Goal: Check status: Check status

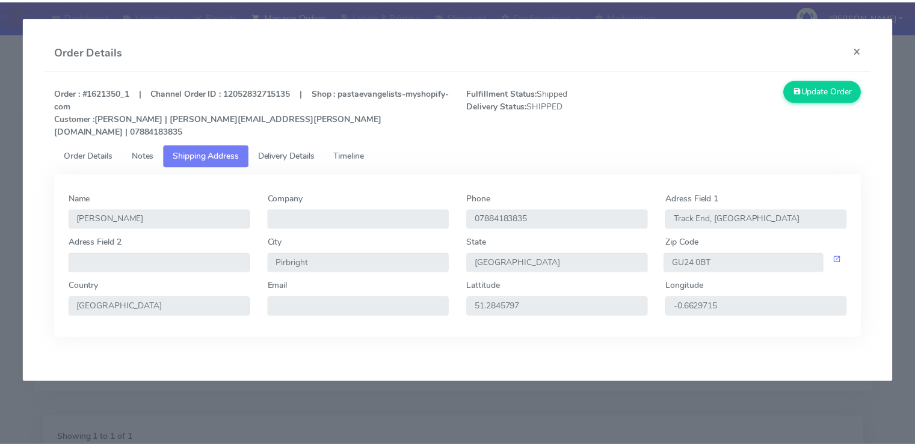
scroll to position [173, 0]
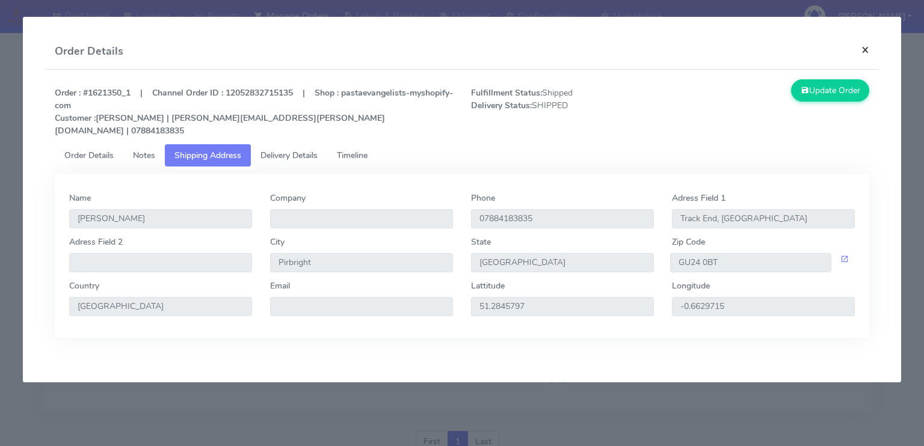
click at [873, 49] on button "×" at bounding box center [865, 50] width 27 height 32
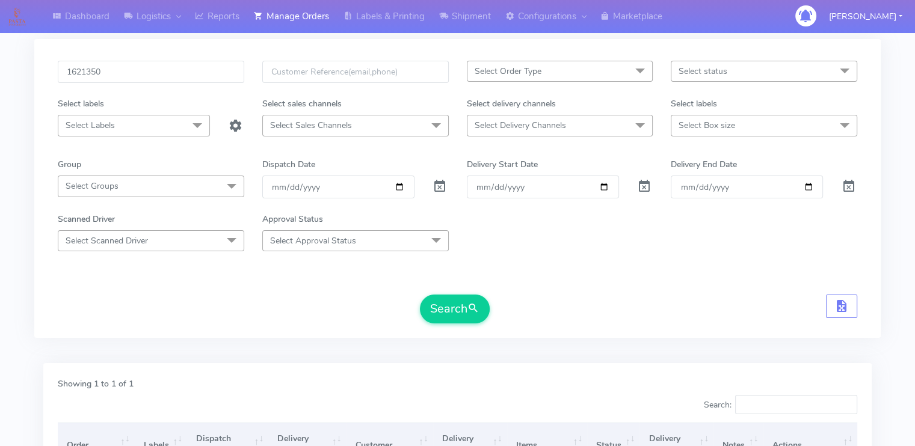
scroll to position [53, 0]
click at [129, 76] on input "1621350" at bounding box center [151, 73] width 186 height 22
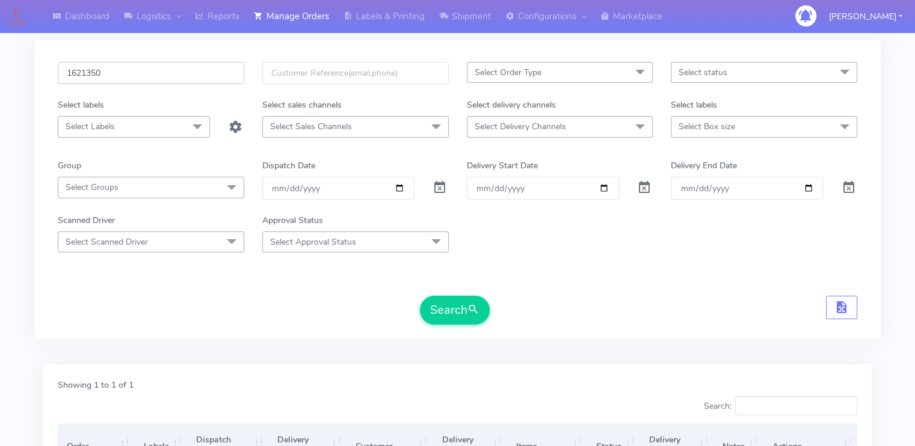
click at [129, 76] on input "1621350" at bounding box center [151, 73] width 186 height 22
paste input "19083"
type input "1619083"
click at [420, 296] on button "Search" at bounding box center [455, 310] width 70 height 29
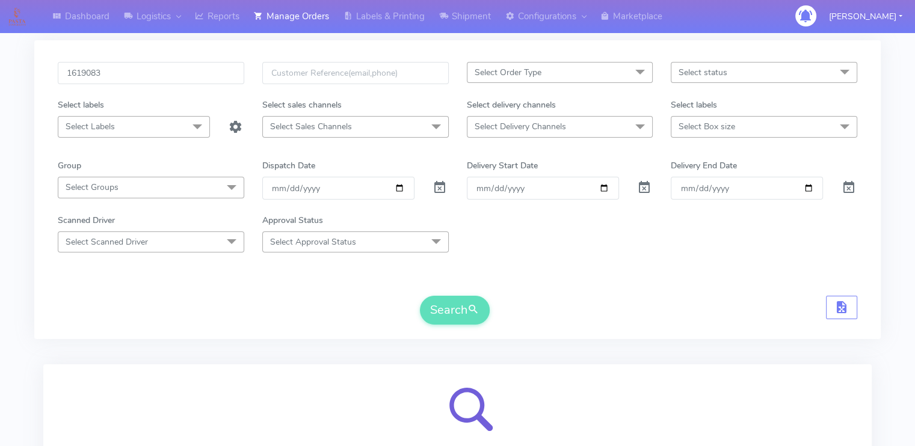
click at [143, 350] on div "1619083 Select Order Type Select All MEALS ATAVI One Off Pasta Club Gift Kit Ev…" at bounding box center [457, 195] width 846 height 324
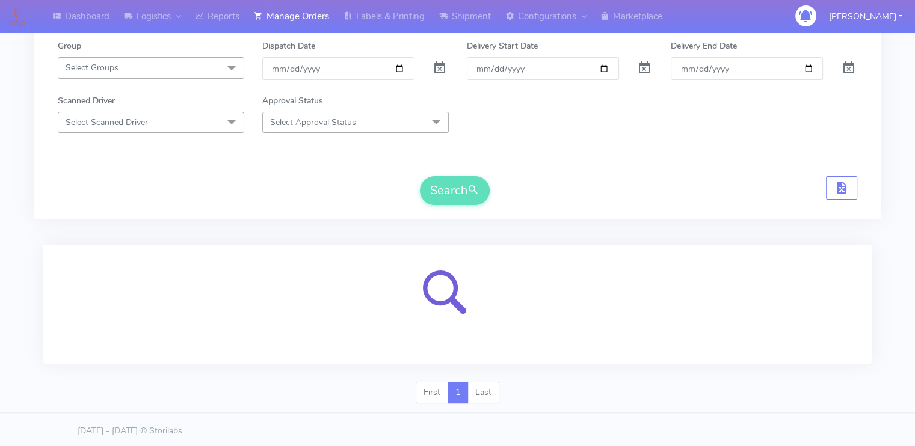
scroll to position [173, 0]
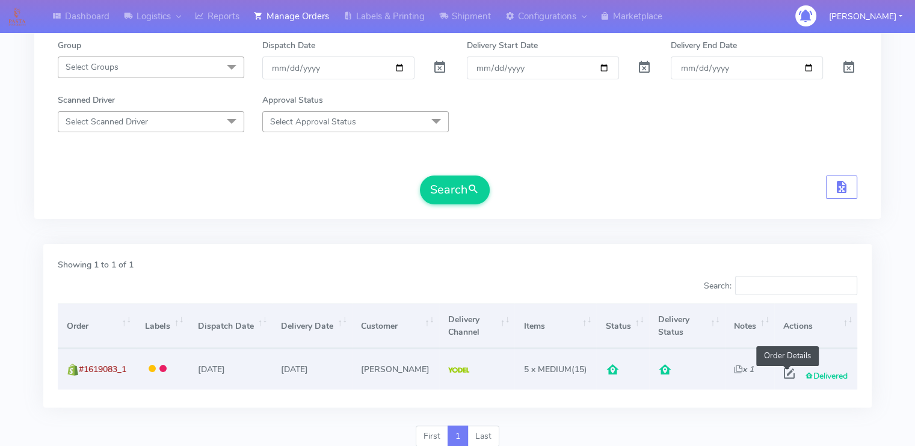
click at [789, 371] on span at bounding box center [789, 375] width 22 height 11
select select "5"
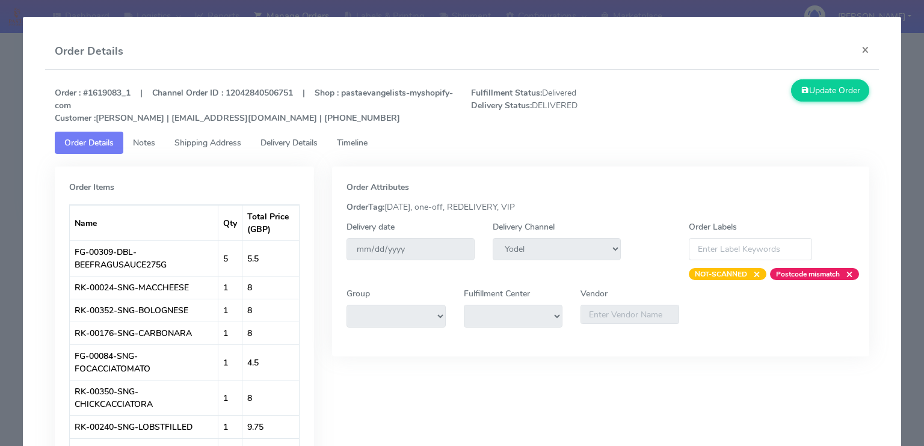
click at [309, 144] on span "Delivery Details" at bounding box center [288, 142] width 57 height 11
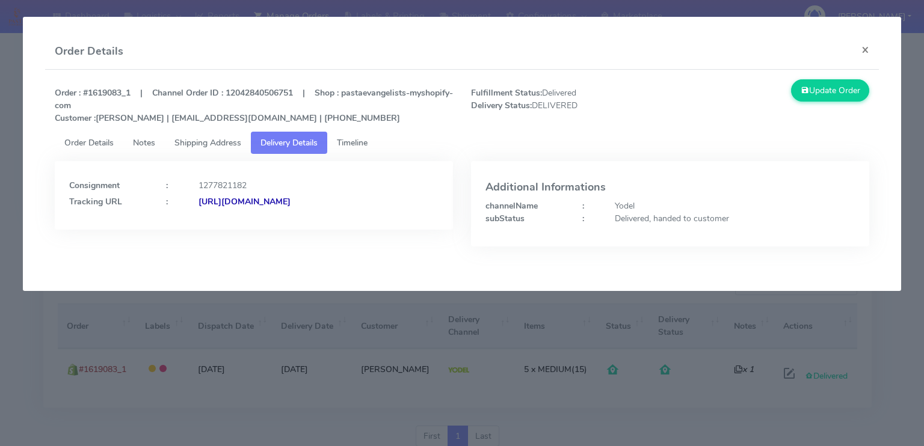
click at [290, 203] on strong "[URL][DOMAIN_NAME]" at bounding box center [244, 201] width 92 height 11
click at [239, 146] on span "Shipping Address" at bounding box center [207, 142] width 67 height 11
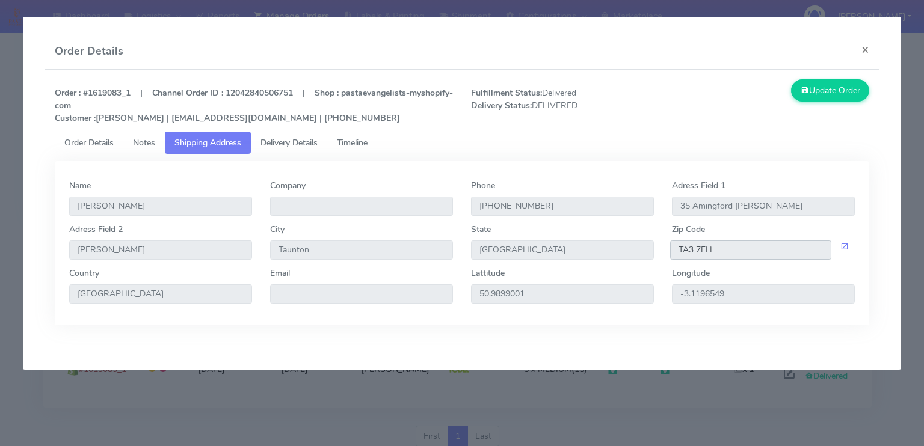
click at [746, 252] on input "TA3 7EH" at bounding box center [750, 250] width 161 height 19
click at [869, 48] on button "×" at bounding box center [865, 50] width 27 height 32
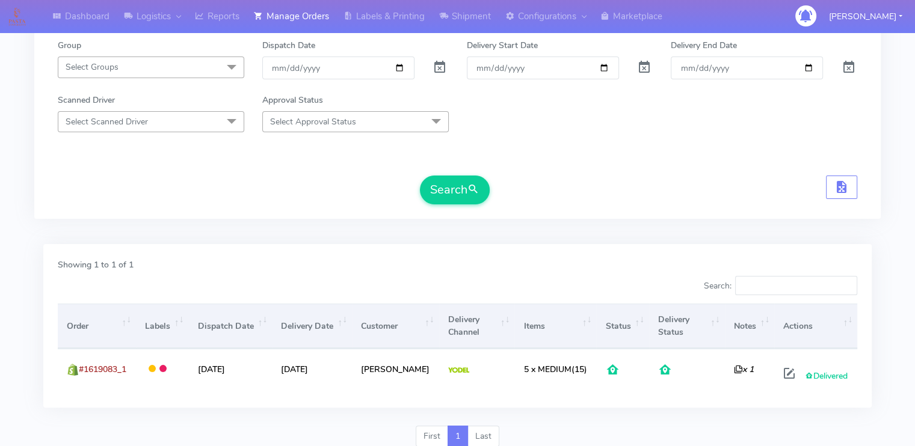
click at [164, 170] on form "1619083 Select Order Type Select All MEALS ATAVI One Off Pasta Club Gift Kit Ev…" at bounding box center [457, 73] width 799 height 263
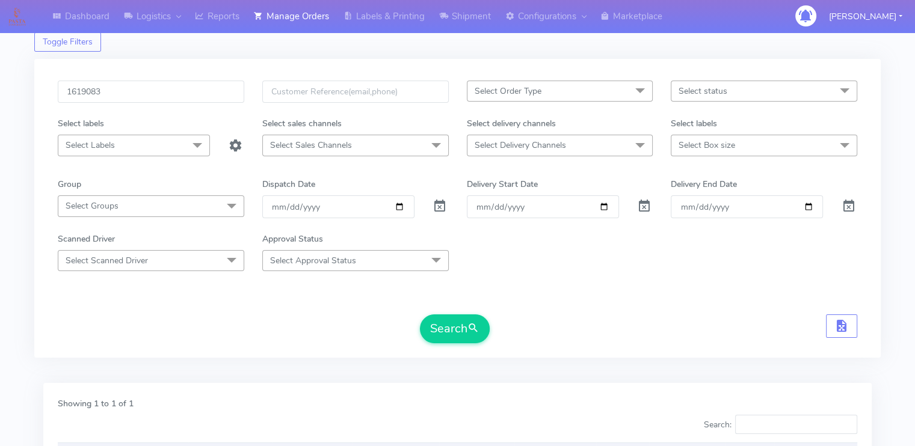
scroll to position [29, 0]
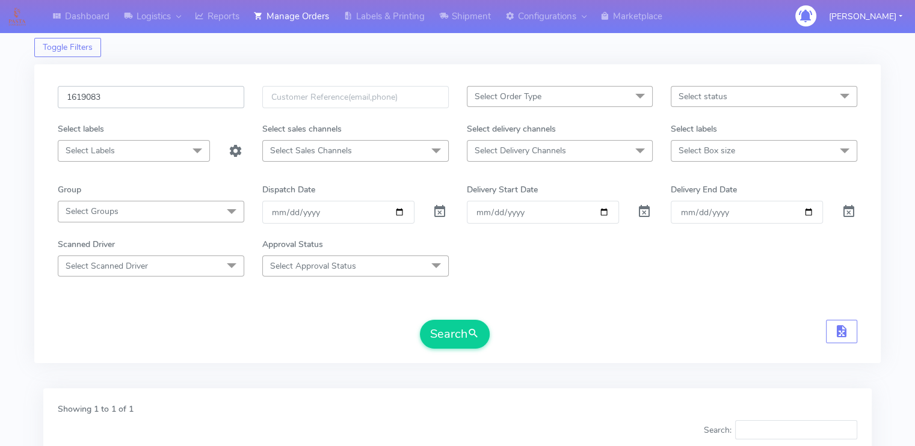
click at [111, 97] on input "1619083" at bounding box center [151, 97] width 186 height 22
paste input "1619457"
type input "16190831619457"
click at [420, 320] on button "Search" at bounding box center [455, 334] width 70 height 29
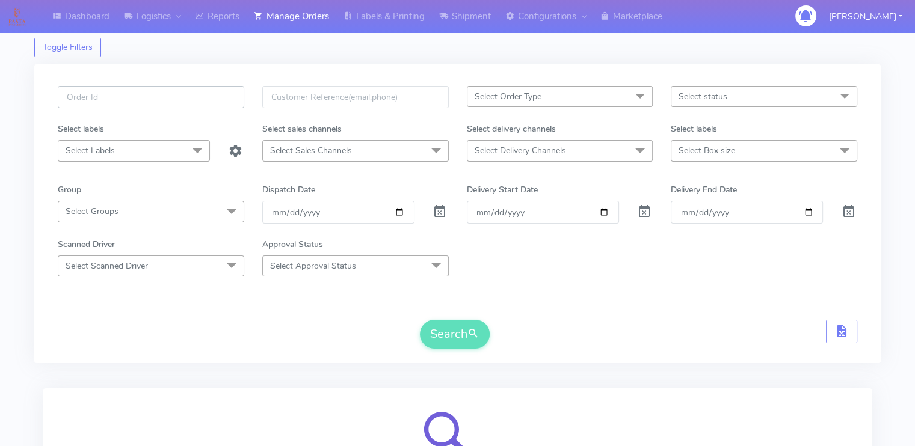
paste input "1619457"
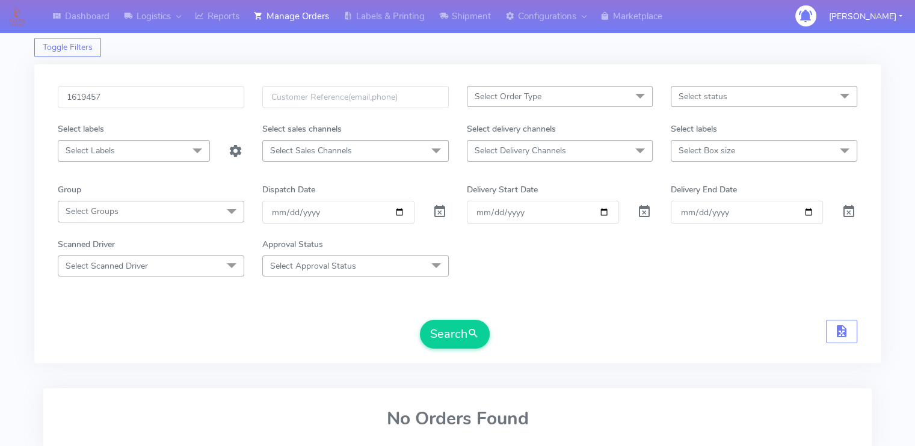
click at [290, 323] on div "Search" at bounding box center [457, 334] width 799 height 29
click at [198, 105] on input "1619457" at bounding box center [151, 97] width 186 height 22
type input "1619457"
click at [420, 320] on button "Search" at bounding box center [455, 334] width 70 height 29
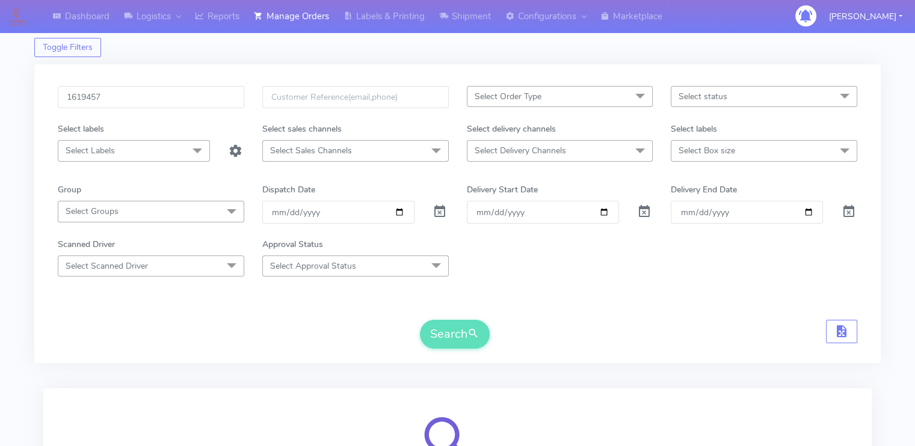
click at [209, 341] on div "Search" at bounding box center [457, 334] width 799 height 29
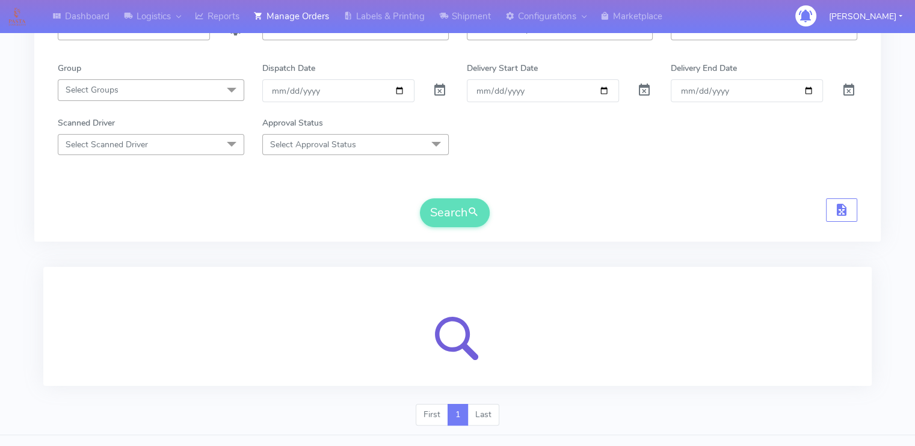
scroll to position [173, 0]
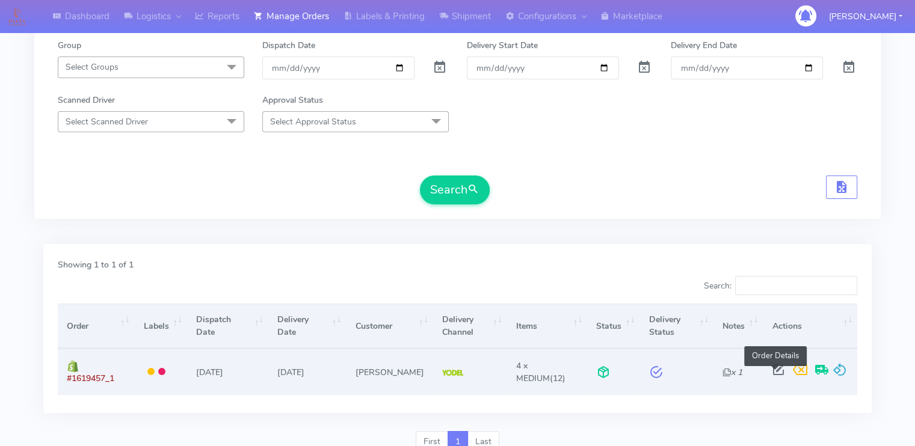
click at [772, 375] on span at bounding box center [778, 372] width 22 height 11
select select "5"
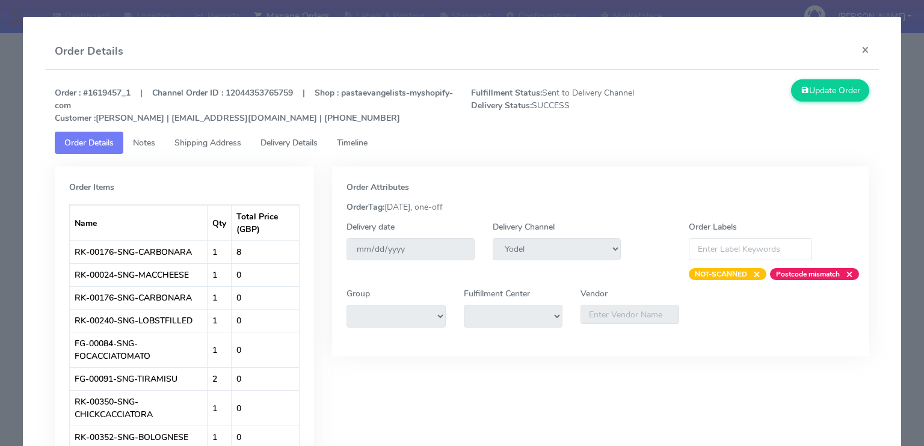
click at [302, 141] on span "Delivery Details" at bounding box center [288, 142] width 57 height 11
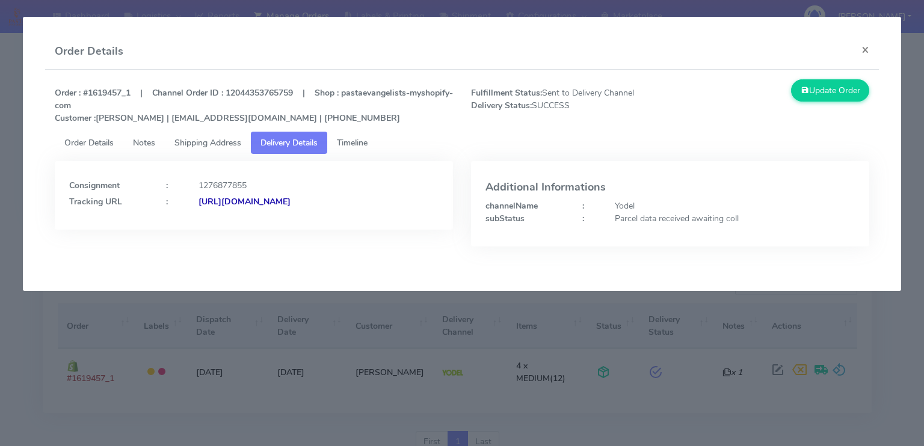
click at [290, 204] on strong "[URL][DOMAIN_NAME]" at bounding box center [244, 201] width 92 height 11
click at [290, 196] on strong "[URL][DOMAIN_NAME]" at bounding box center [244, 201] width 92 height 11
click at [863, 48] on button "×" at bounding box center [865, 50] width 27 height 32
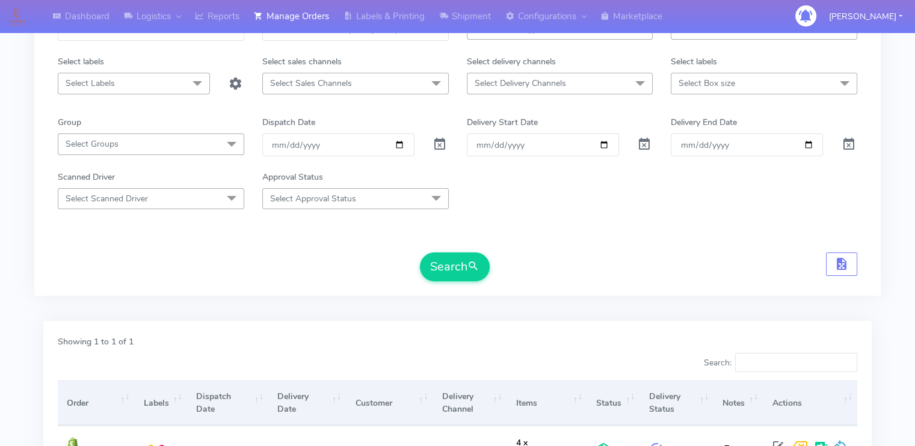
scroll to position [77, 0]
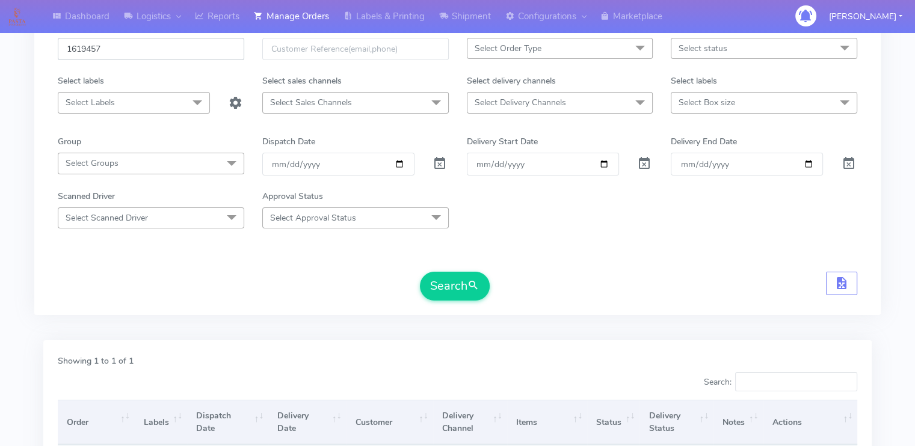
click at [115, 47] on input "1619457" at bounding box center [151, 49] width 186 height 22
paste input "#1618676_1"
click at [420, 272] on button "Search" at bounding box center [455, 286] width 70 height 29
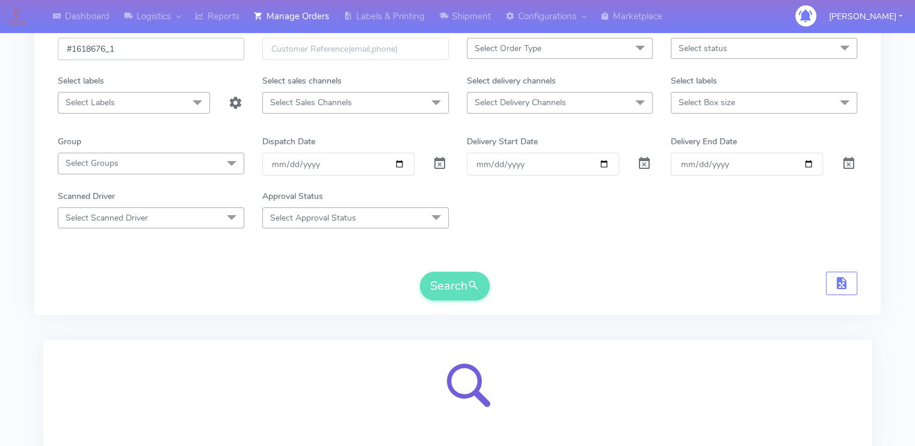
click at [73, 49] on input "#1618676_1" at bounding box center [151, 49] width 186 height 22
click at [140, 52] on input "1618676_1" at bounding box center [151, 49] width 186 height 22
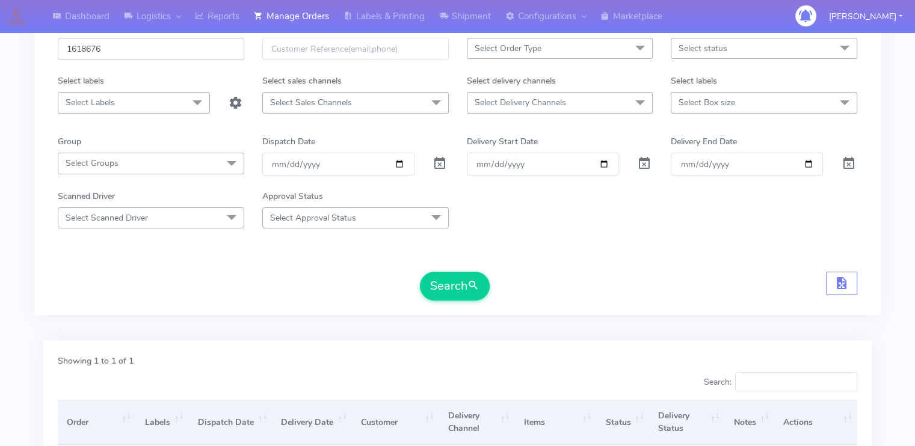
type input "1618676"
click at [223, 302] on div "1618676 Select Order Type Select All MEALS ATAVI One Off Pasta Club Gift Kit Ev…" at bounding box center [457, 173] width 817 height 270
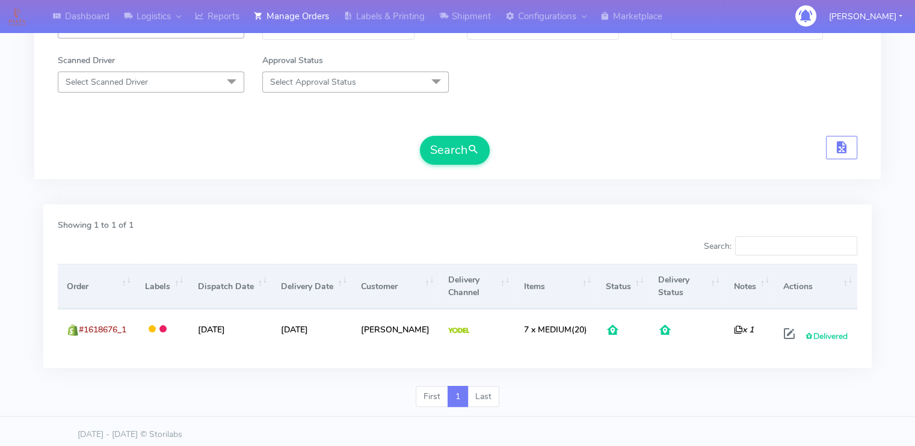
scroll to position [218, 0]
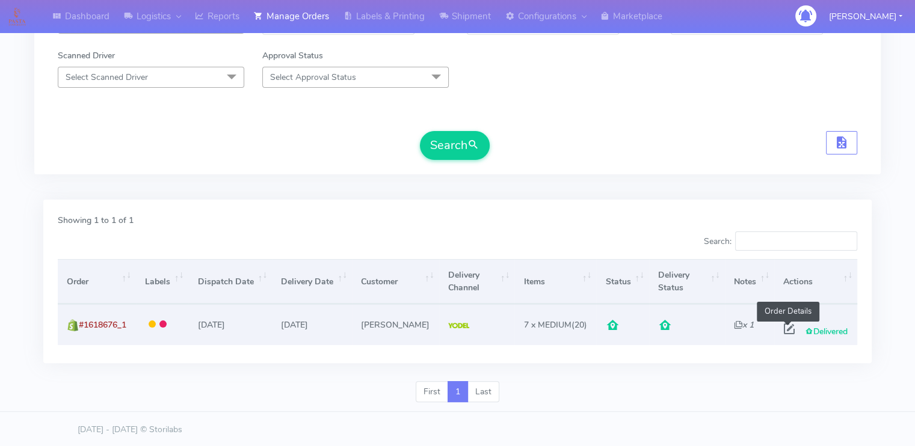
click at [787, 326] on span at bounding box center [789, 331] width 22 height 11
select select "5"
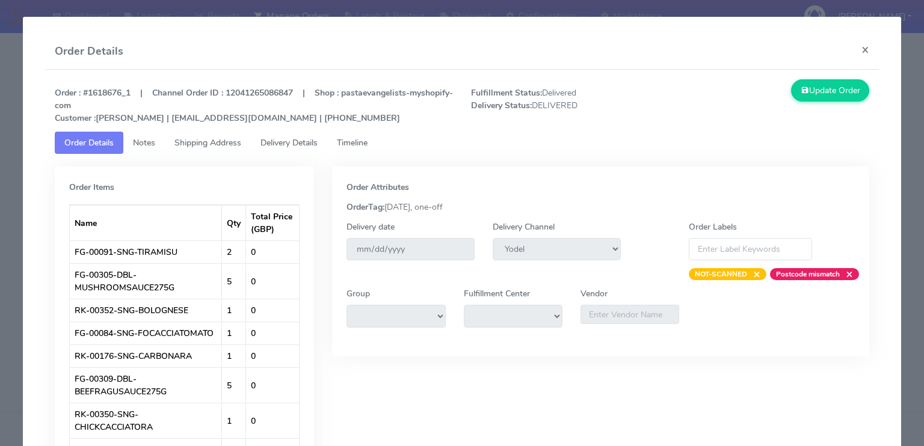
click at [274, 149] on link "Delivery Details" at bounding box center [289, 143] width 76 height 22
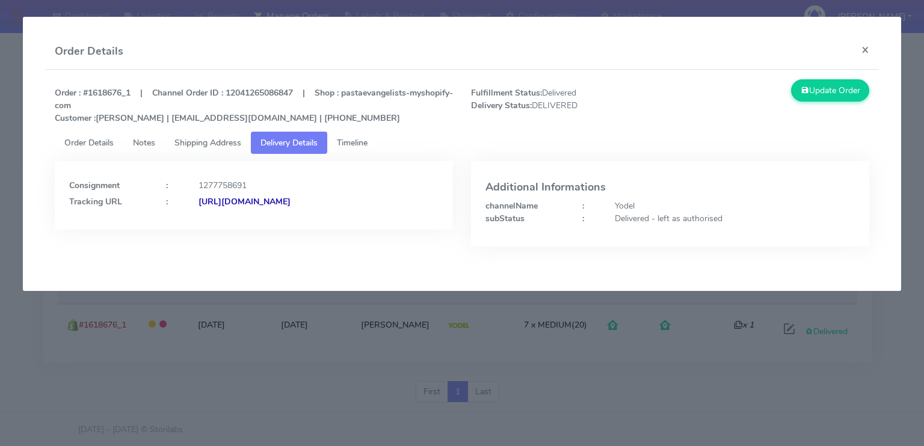
click at [207, 135] on link "Shipping Address" at bounding box center [208, 143] width 86 height 22
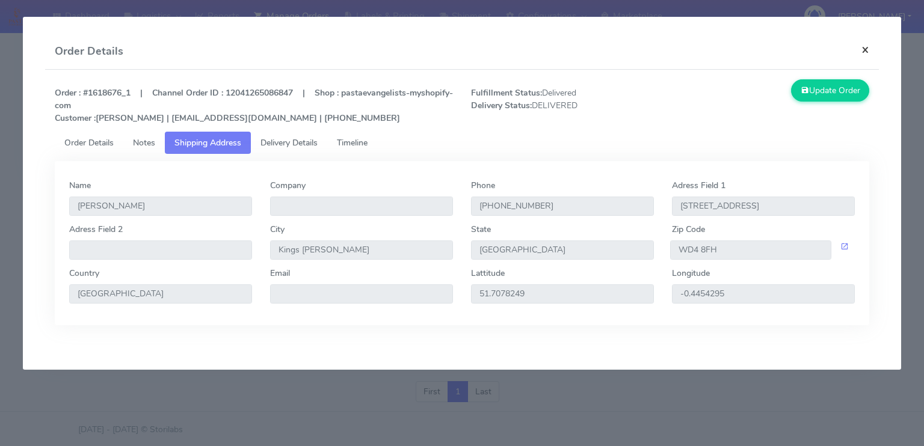
click at [870, 52] on button "×" at bounding box center [865, 50] width 27 height 32
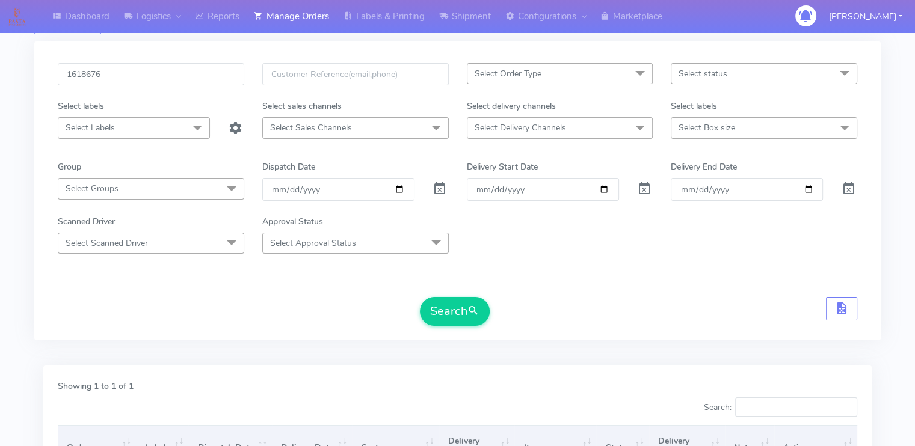
scroll to position [1, 0]
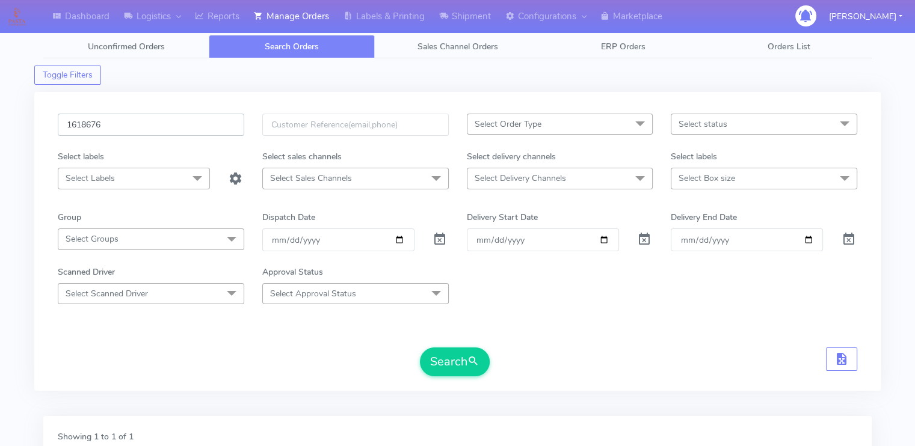
click at [132, 122] on input "1618676" at bounding box center [151, 125] width 186 height 22
paste input "7848"
type input "1617848"
click at [420, 348] on button "Search" at bounding box center [455, 362] width 70 height 29
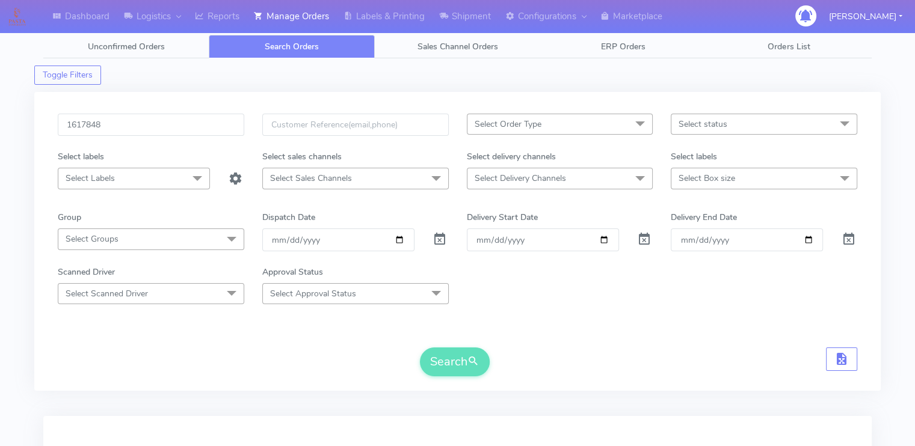
click at [161, 384] on div "1617848 Select Order Type Select All MEALS ATAVI One Off Pasta Club Gift Kit Ev…" at bounding box center [457, 241] width 846 height 299
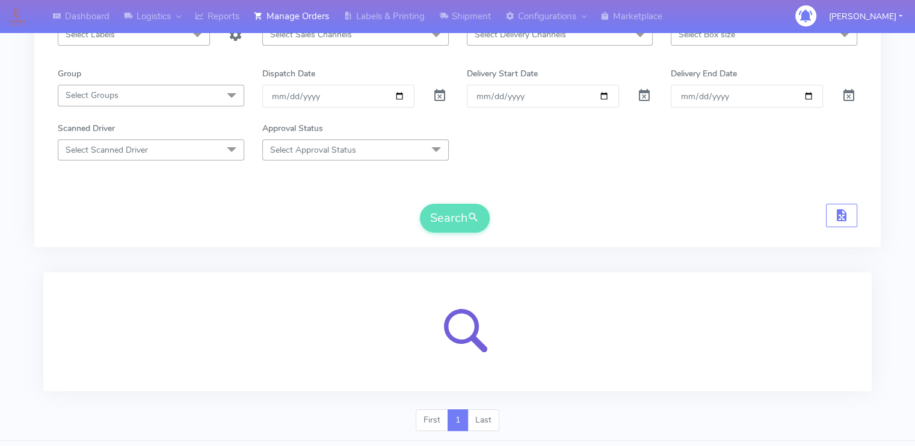
scroll to position [173, 0]
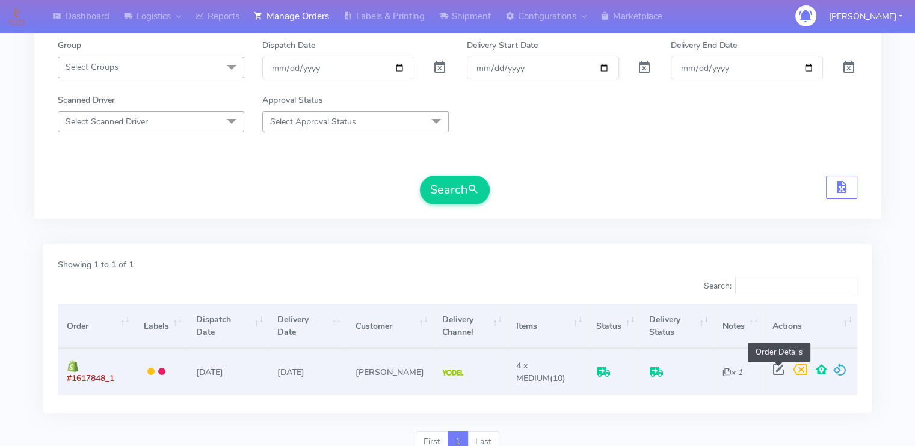
click at [775, 369] on span at bounding box center [778, 372] width 22 height 11
select select "5"
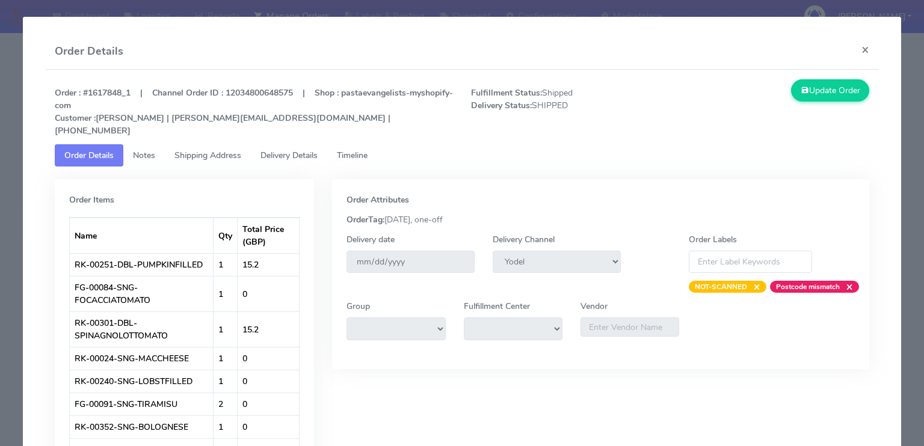
click at [314, 150] on span "Delivery Details" at bounding box center [288, 155] width 57 height 11
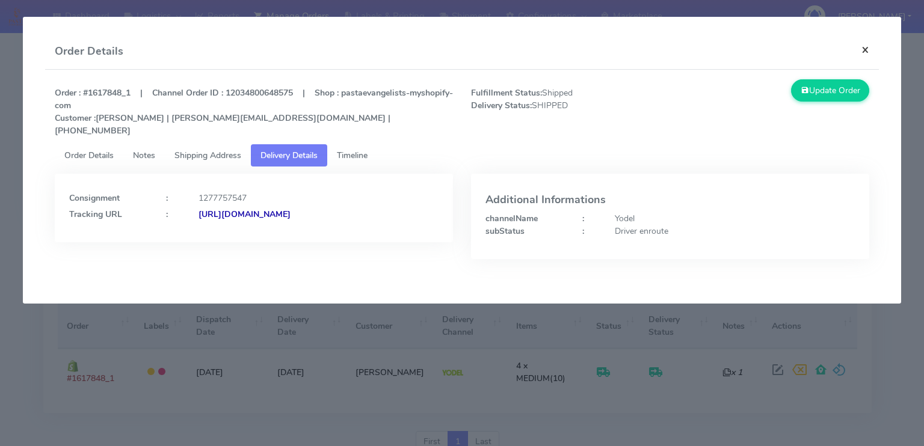
click at [868, 49] on button "×" at bounding box center [865, 50] width 27 height 32
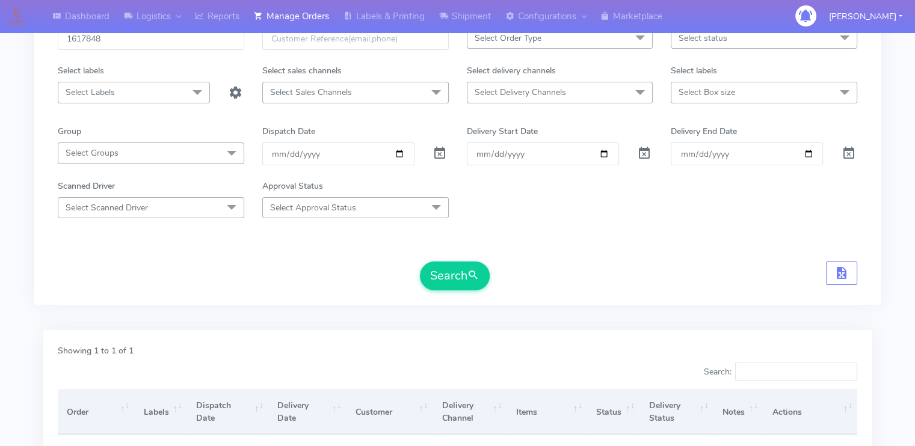
scroll to position [77, 0]
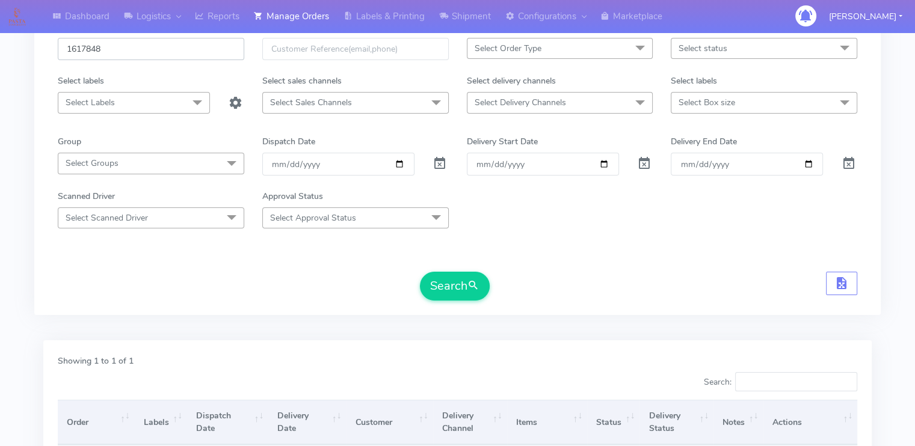
click at [144, 54] on input "1617848" at bounding box center [151, 49] width 186 height 22
paste input "#1618676_1"
type input "#1618676_1"
click at [420, 272] on button "Search" at bounding box center [455, 286] width 70 height 29
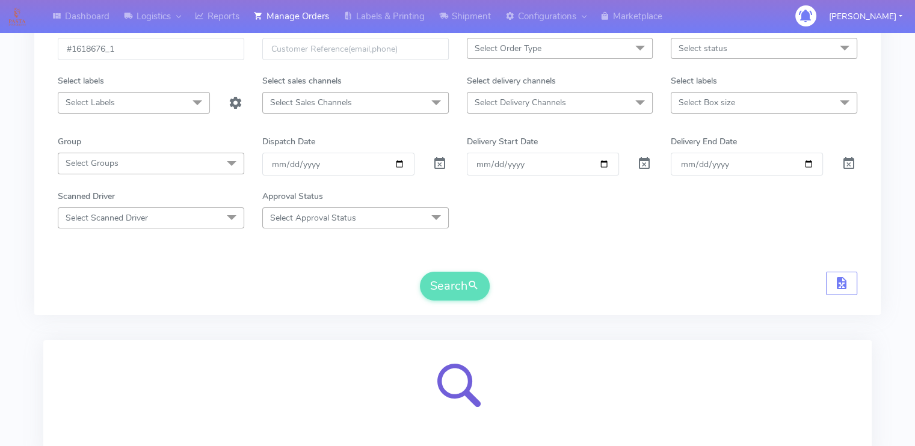
click at [195, 284] on div "Search" at bounding box center [457, 286] width 799 height 29
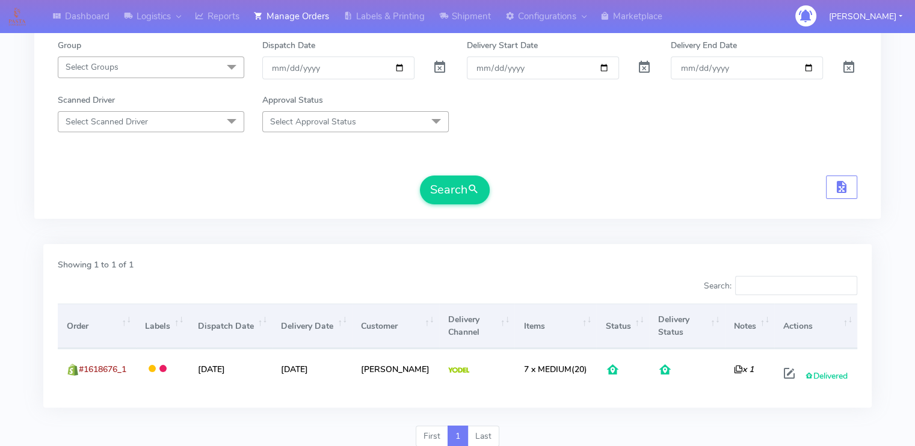
scroll to position [197, 0]
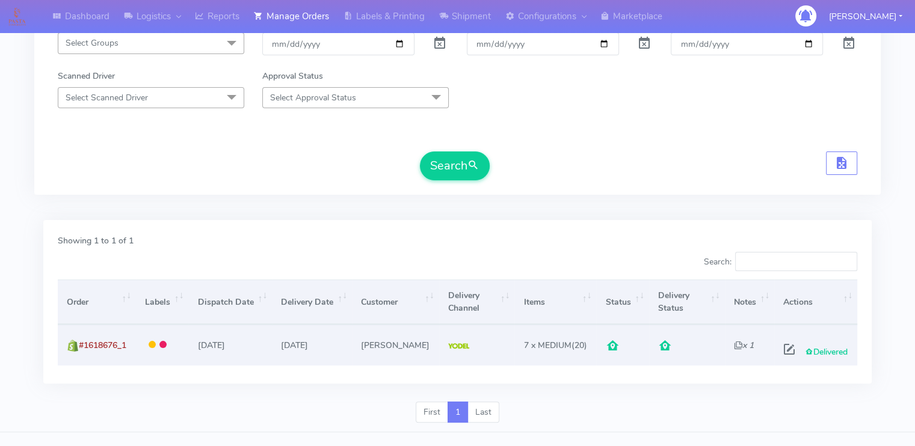
click at [822, 348] on span "Delivered" at bounding box center [826, 351] width 43 height 11
click at [782, 349] on span at bounding box center [789, 351] width 22 height 11
select select "5"
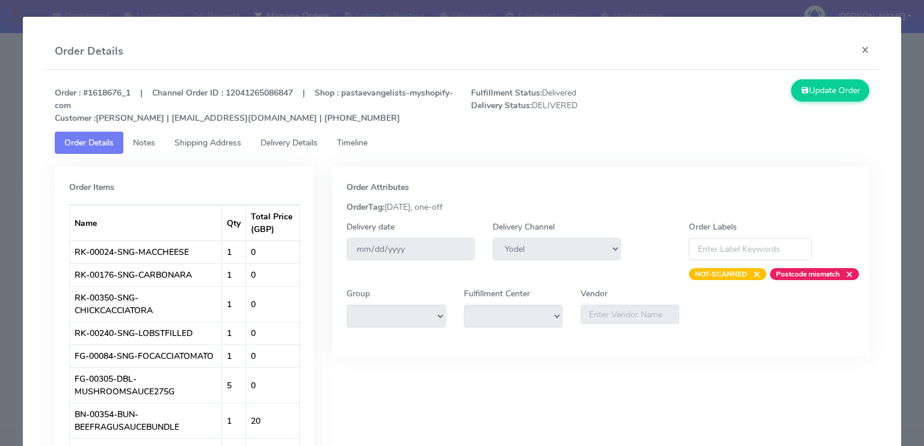
click at [306, 140] on span "Delivery Details" at bounding box center [288, 142] width 57 height 11
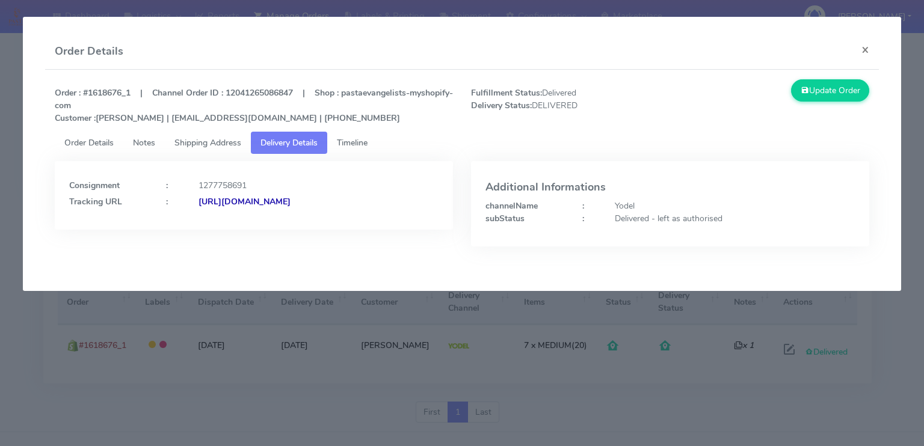
click at [290, 204] on strong "[URL][DOMAIN_NAME]" at bounding box center [244, 201] width 92 height 11
click at [867, 50] on button "×" at bounding box center [865, 50] width 27 height 32
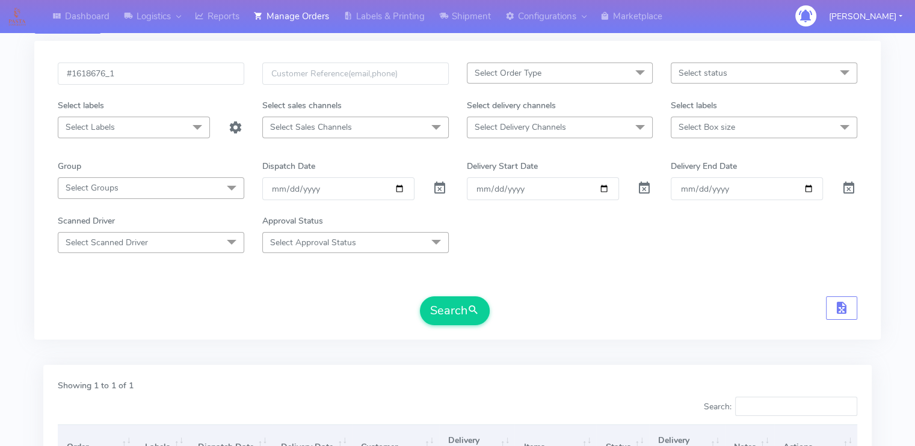
scroll to position [5, 0]
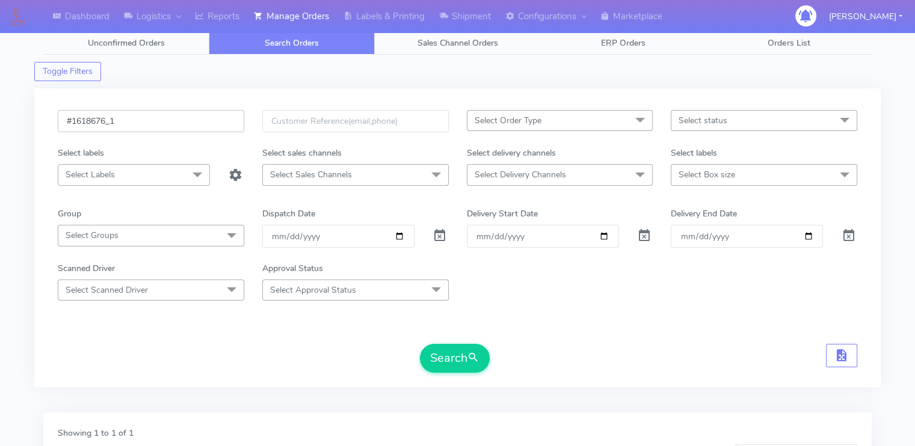
click at [149, 120] on input "#1618676_1" at bounding box center [151, 121] width 186 height 22
paste input "7848"
type input "#1617848_1"
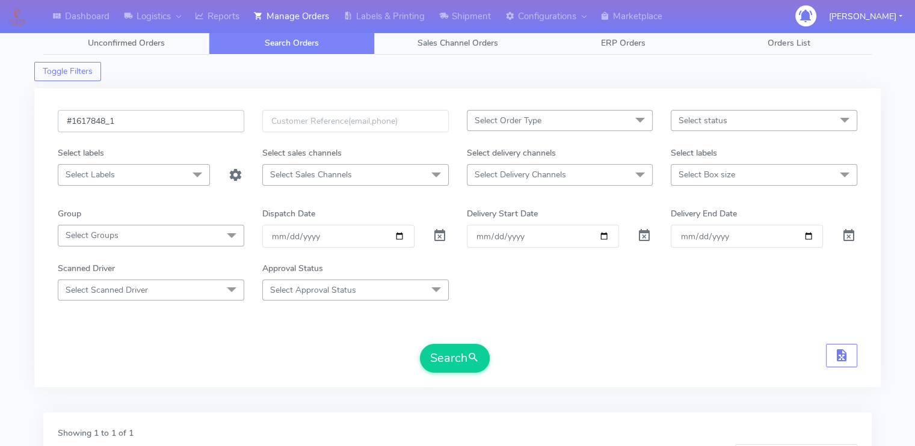
click at [420, 344] on button "Search" at bounding box center [455, 358] width 70 height 29
click at [226, 334] on form "#1617848_1 Select Order Type Select All MEALS ATAVI One Off Pasta Club Gift Kit…" at bounding box center [457, 241] width 799 height 263
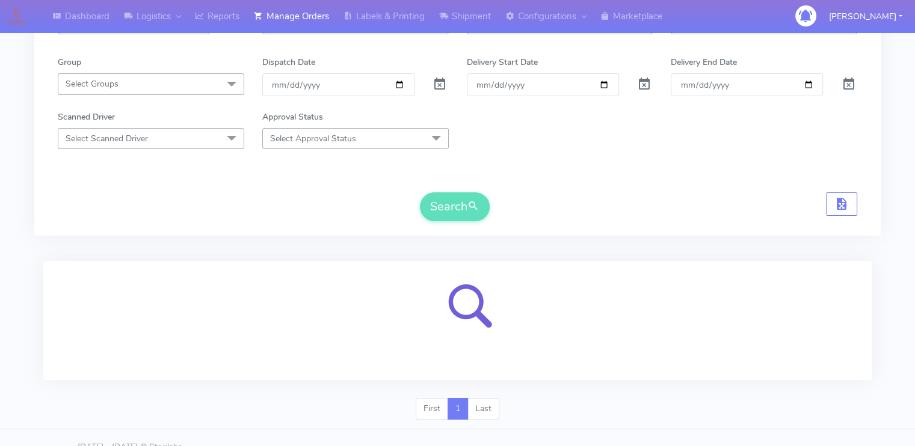
scroll to position [173, 0]
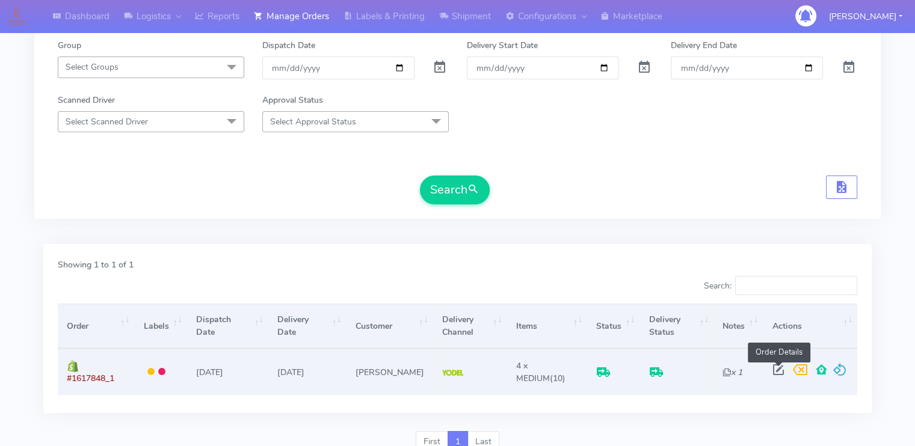
click at [772, 367] on span at bounding box center [778, 372] width 22 height 11
select select "5"
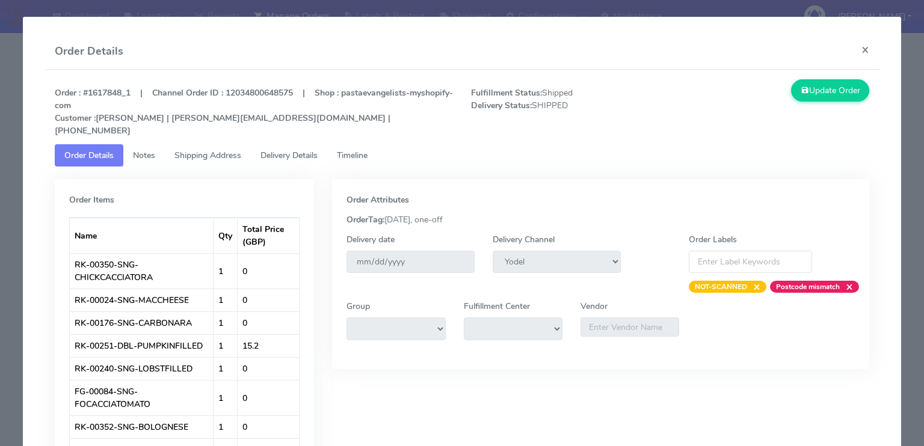
click at [297, 150] on span "Delivery Details" at bounding box center [288, 155] width 57 height 11
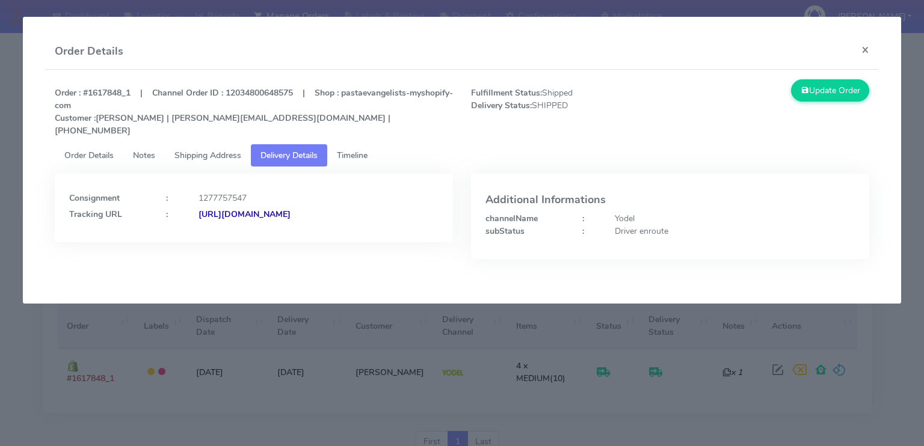
click at [290, 209] on strong "[URL][DOMAIN_NAME]" at bounding box center [244, 214] width 92 height 11
click at [209, 150] on span "Shipping Address" at bounding box center [207, 155] width 67 height 11
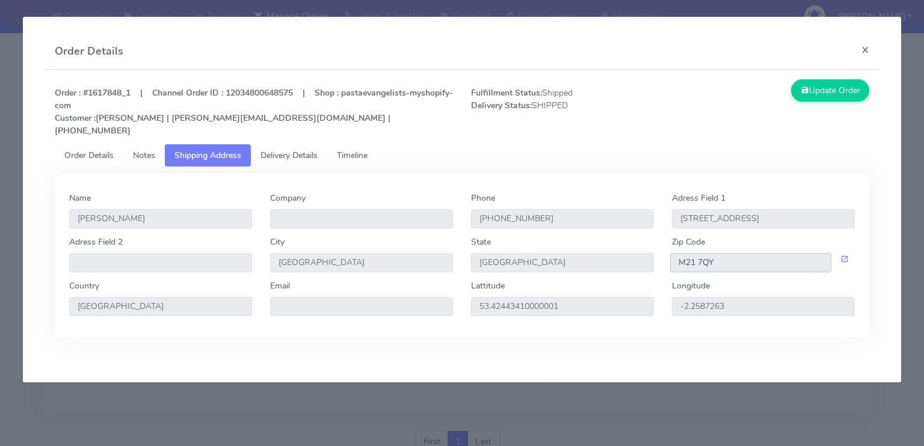
click at [696, 253] on input "M21 7QY" at bounding box center [750, 262] width 161 height 19
click at [864, 52] on button "×" at bounding box center [865, 50] width 27 height 32
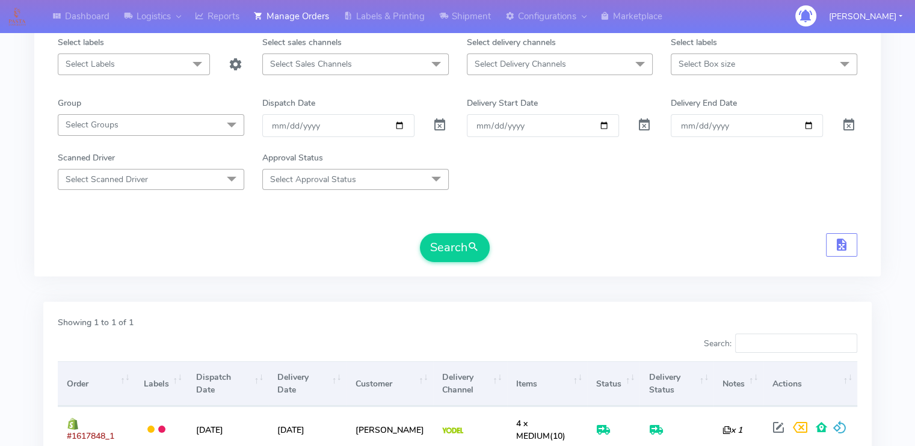
scroll to position [0, 0]
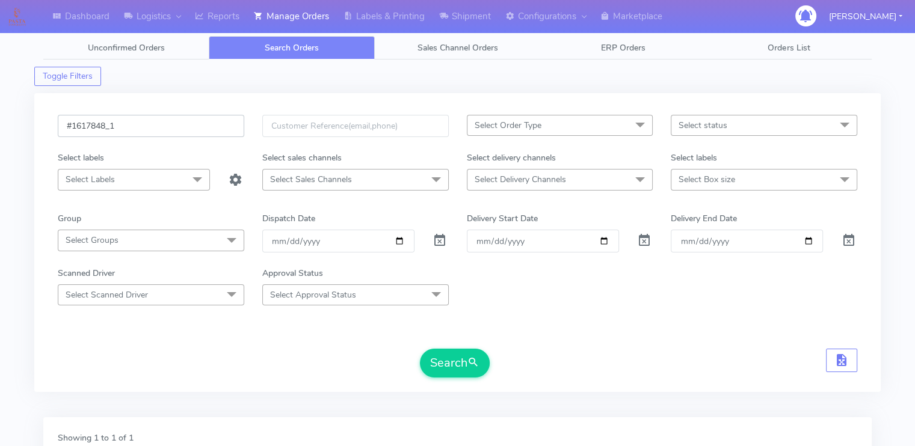
click at [134, 122] on input "#1617848_1" at bounding box center [151, 126] width 186 height 22
paste input "9202"
click at [420, 349] on button "Search" at bounding box center [455, 363] width 70 height 29
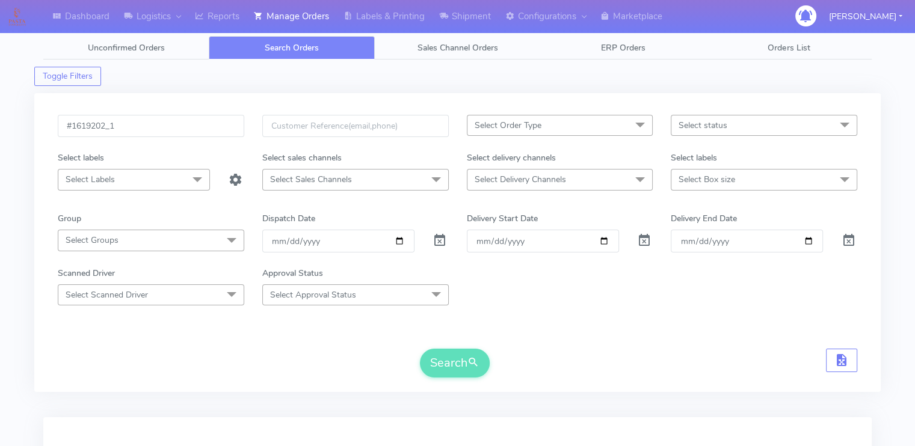
click at [591, 313] on form "#1619202_1 Select Order Type Select All MEALS ATAVI One Off Pasta Club Gift Kit…" at bounding box center [457, 246] width 799 height 263
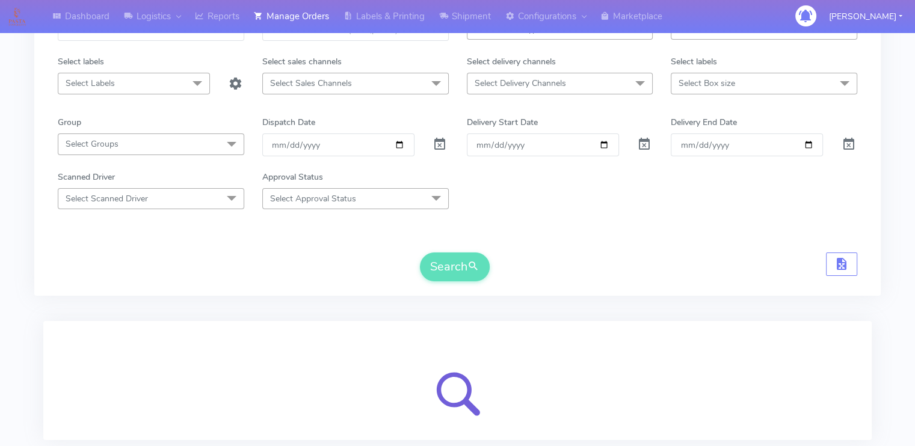
scroll to position [72, 0]
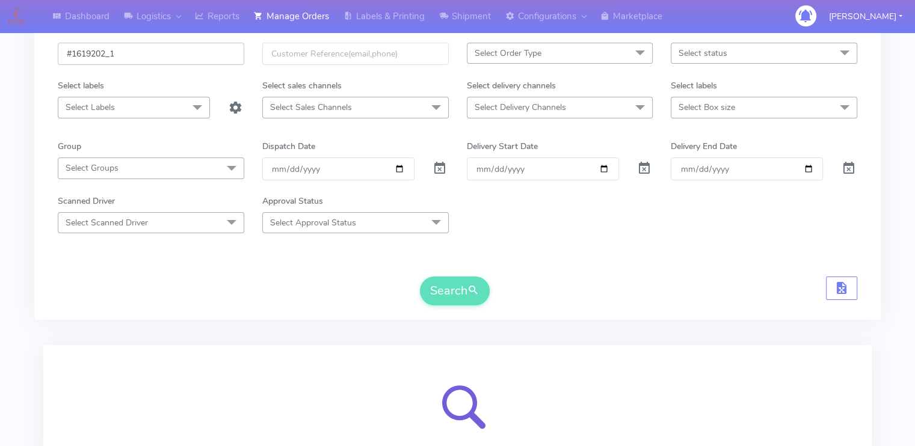
click at [73, 52] on input "#1619202_1" at bounding box center [151, 54] width 186 height 22
type input "1619202"
click at [91, 52] on input "1619202" at bounding box center [151, 54] width 186 height 22
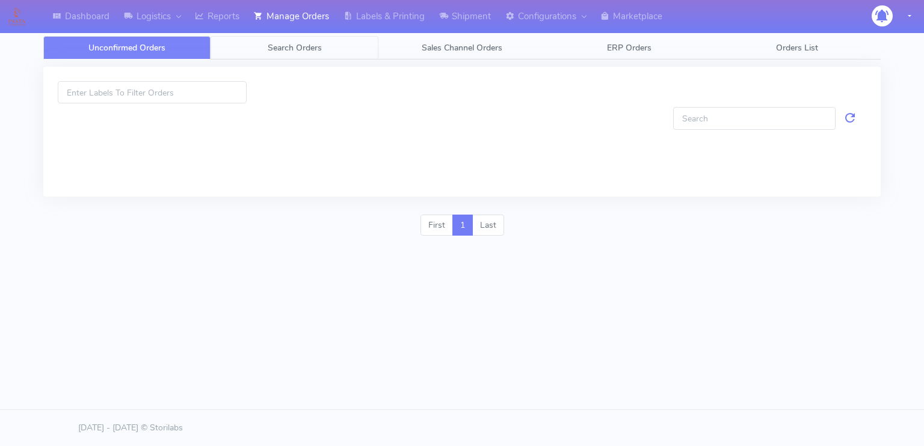
click at [309, 58] on link "Search Orders" at bounding box center [294, 47] width 167 height 23
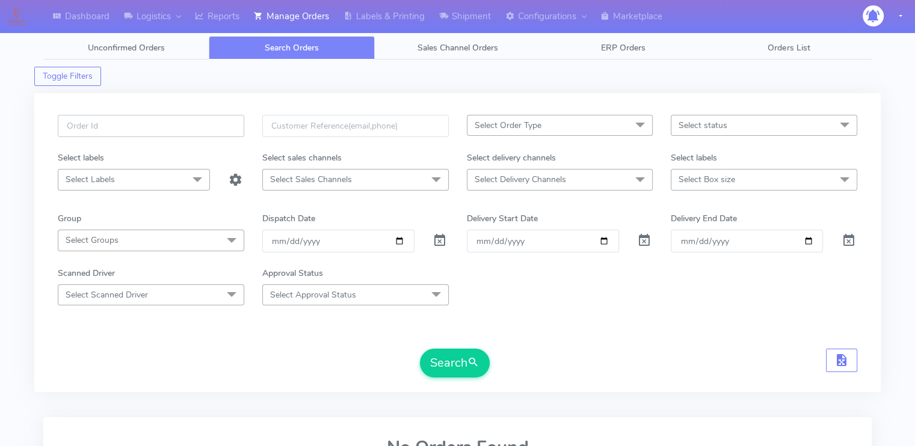
click at [170, 118] on input "text" at bounding box center [151, 126] width 186 height 22
paste input "1619202"
type input "1619202"
drag, startPoint x: 438, startPoint y: 251, endPoint x: 437, endPoint y: 240, distance: 11.5
click at [437, 240] on div at bounding box center [440, 241] width 34 height 22
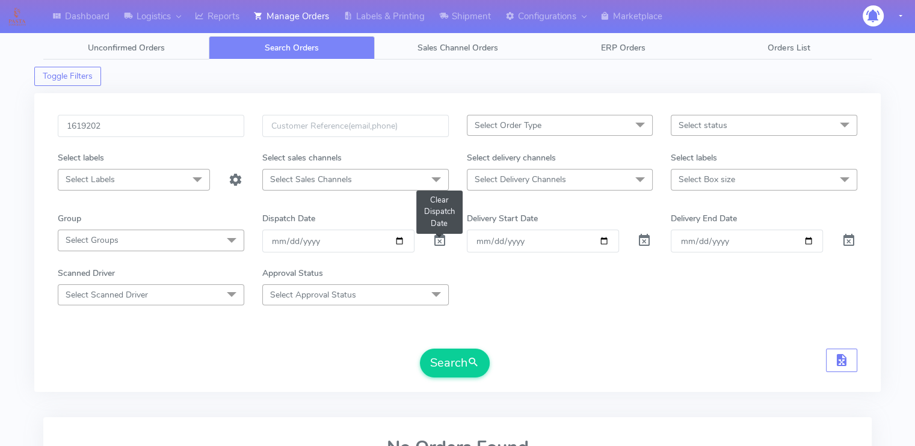
click at [437, 240] on span at bounding box center [439, 243] width 14 height 11
click at [445, 361] on button "Search" at bounding box center [455, 363] width 70 height 29
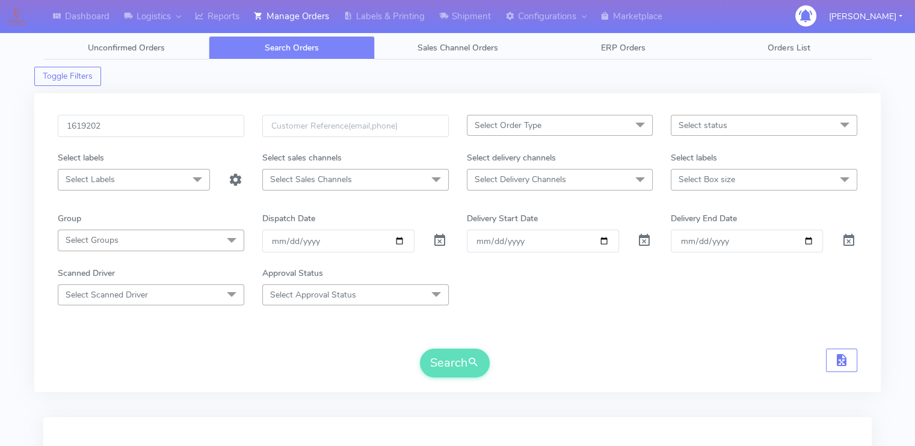
click at [267, 343] on form "1619202 Select Order Type Select All MEALS ATAVI One Off Pasta Club Gift Kit Ev…" at bounding box center [457, 246] width 799 height 263
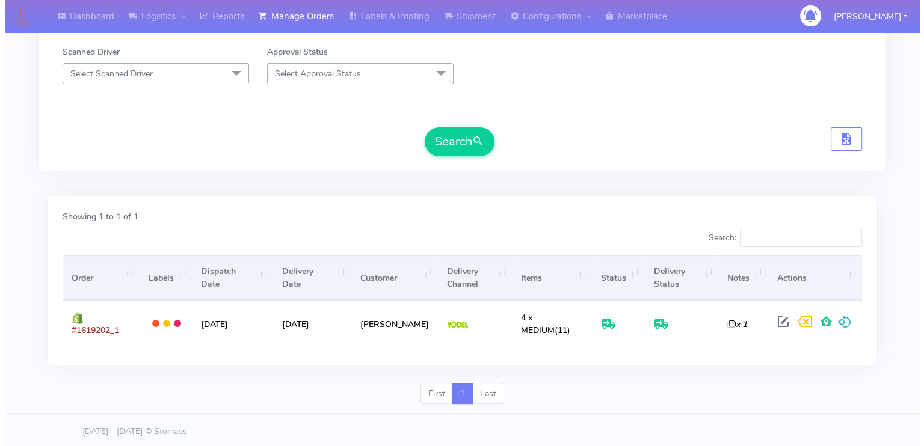
scroll to position [223, 0]
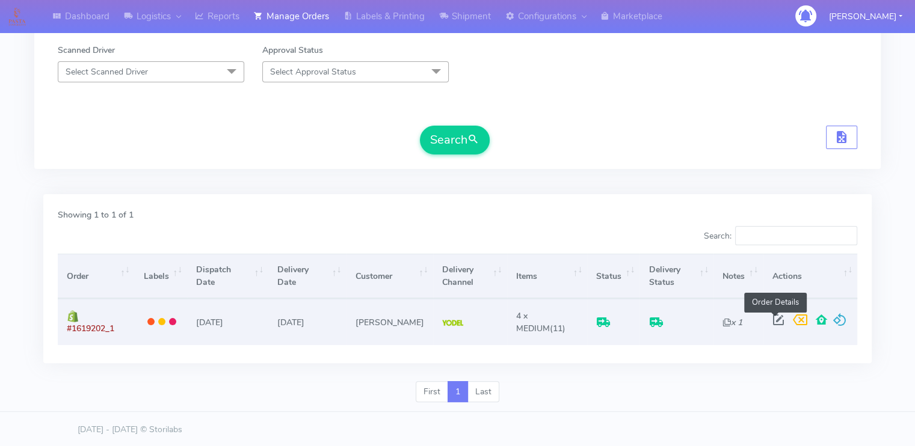
click at [773, 319] on span at bounding box center [778, 322] width 22 height 11
select select "5"
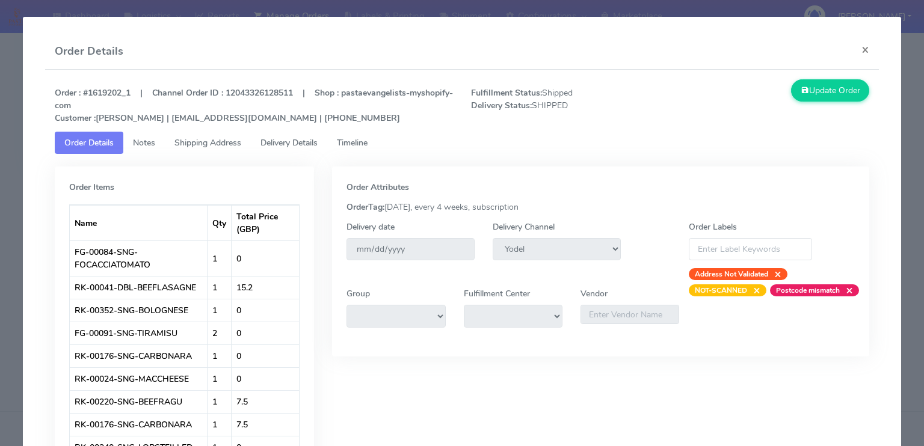
click at [200, 146] on span "Shipping Address" at bounding box center [207, 142] width 67 height 11
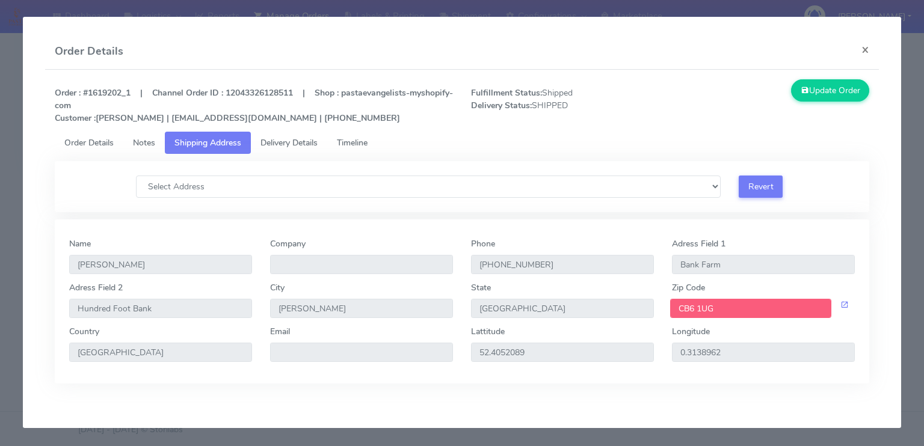
click at [265, 139] on span "Delivery Details" at bounding box center [288, 142] width 57 height 11
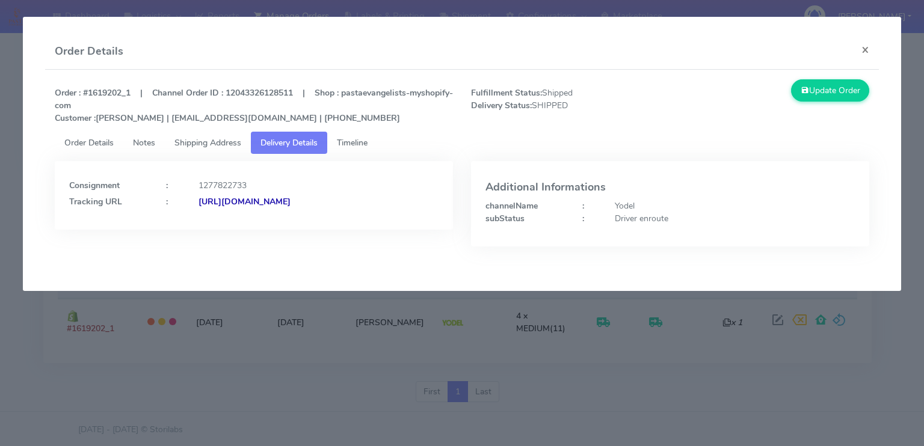
click at [290, 197] on strong "https://www.yodel.co.uk/tracking/JJD0002249960890010" at bounding box center [244, 201] width 92 height 11
click at [290, 199] on strong "https://www.yodel.co.uk/tracking/JJD0002249960890010" at bounding box center [244, 201] width 92 height 11
click at [228, 140] on span "Shipping Address" at bounding box center [207, 142] width 67 height 11
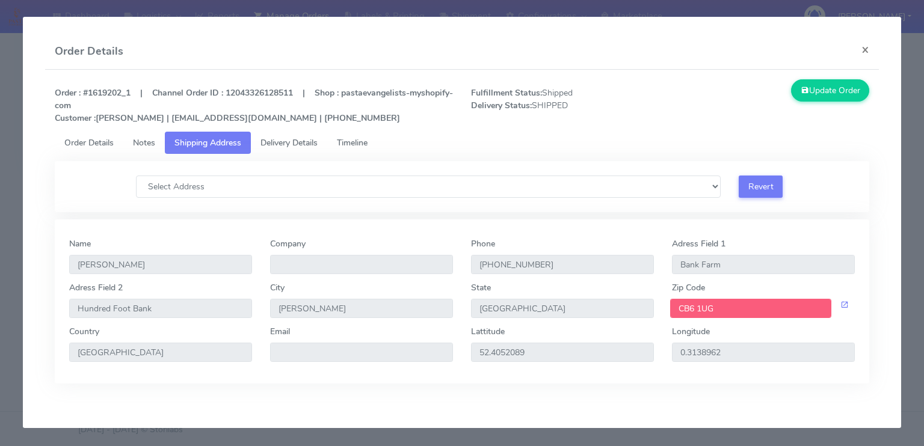
click at [743, 310] on input "CB6 1UG" at bounding box center [750, 308] width 161 height 19
click at [313, 141] on span "Delivery Details" at bounding box center [288, 142] width 57 height 11
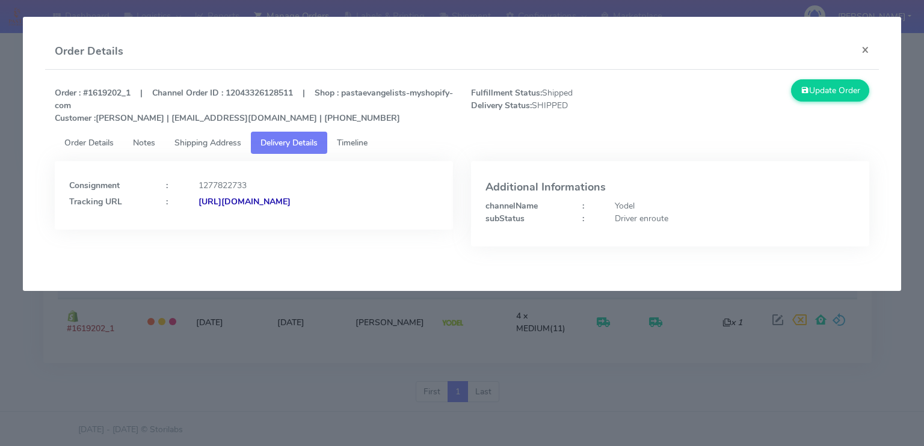
click at [290, 205] on strong "https://www.yodel.co.uk/tracking/JJD0002249960890010" at bounding box center [244, 201] width 92 height 11
